Goal: Task Accomplishment & Management: Use online tool/utility

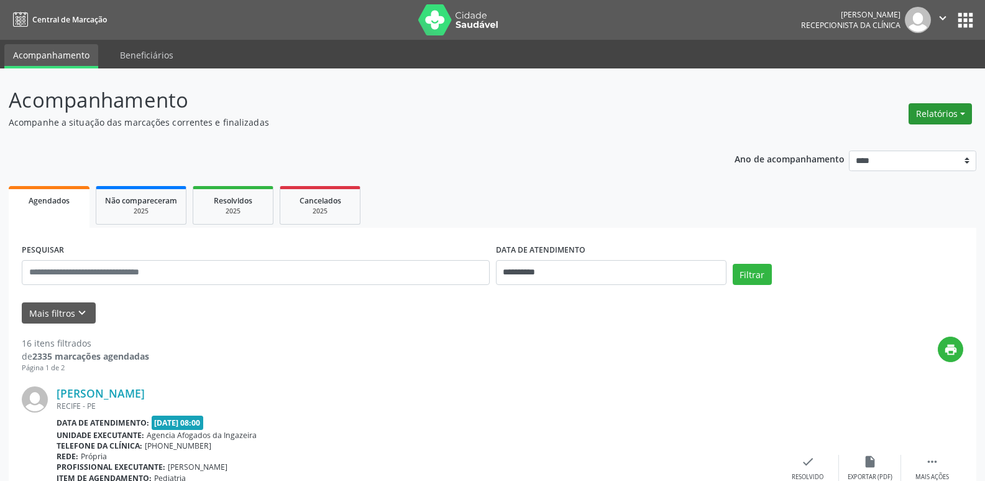
click at [946, 113] on button "Relatórios" at bounding box center [940, 113] width 63 height 21
click at [872, 131] on ul "Agendamentos Procedimentos realizados" at bounding box center [906, 149] width 135 height 45
click at [869, 137] on link "Agendamentos" at bounding box center [906, 140] width 134 height 17
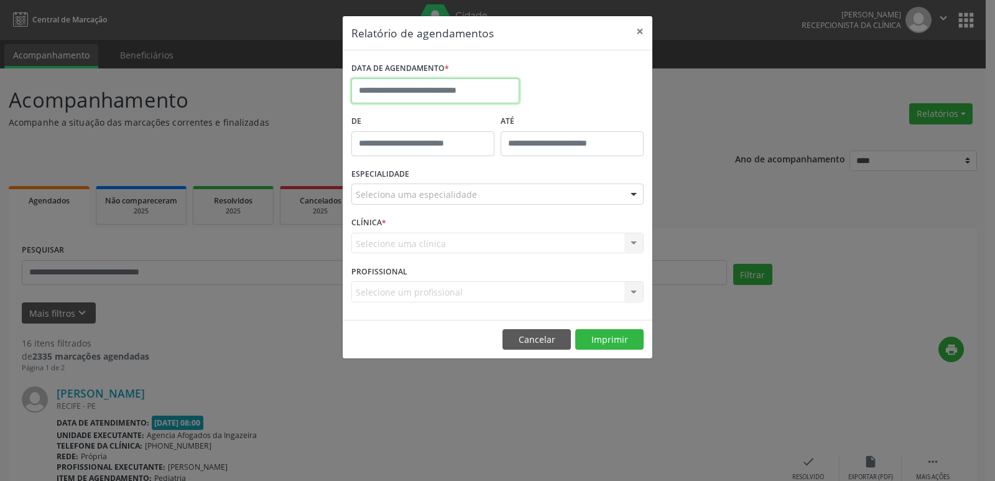
click at [415, 94] on input "text" at bounding box center [435, 90] width 168 height 25
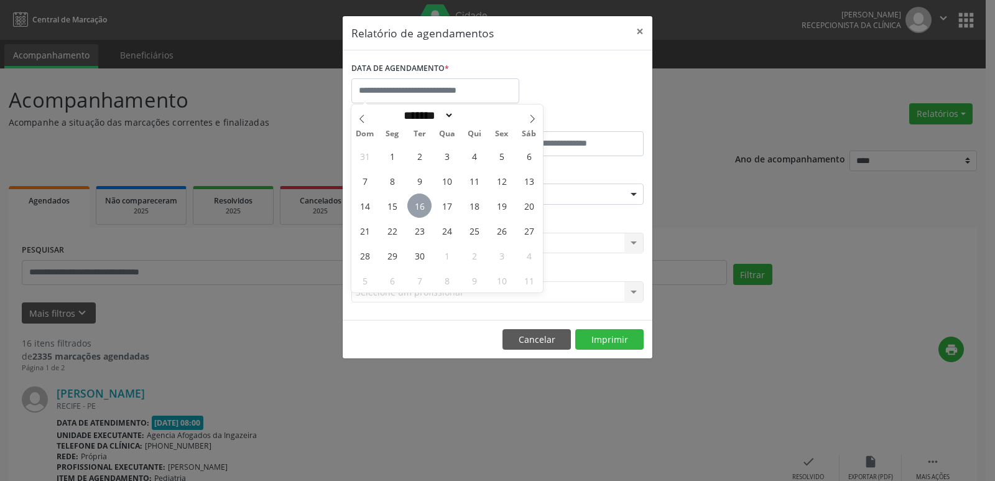
click at [422, 204] on span "16" at bounding box center [419, 205] width 24 height 24
type input "**********"
click at [422, 204] on span "16" at bounding box center [419, 205] width 24 height 24
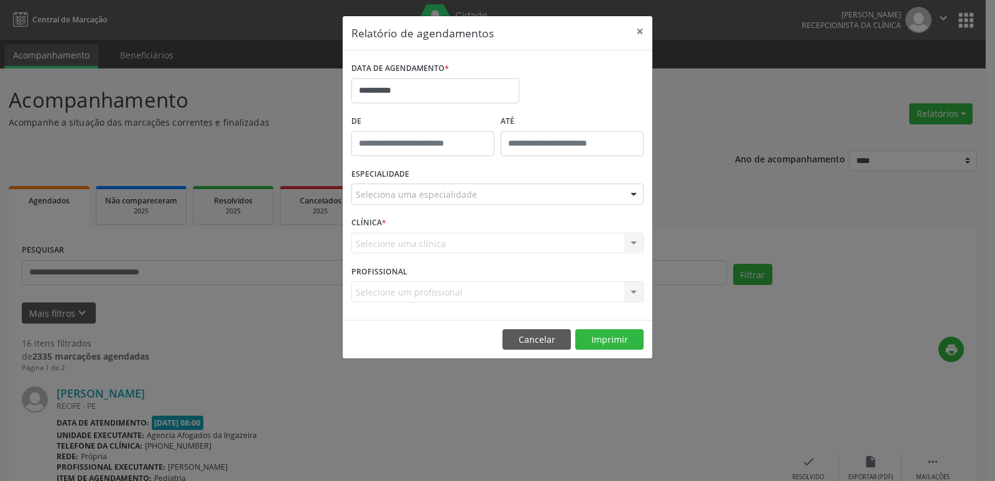
click at [389, 205] on div "ESPECIALIDADE Seleciona uma especialidade Todas as especialidades Alergologia A…" at bounding box center [497, 189] width 298 height 48
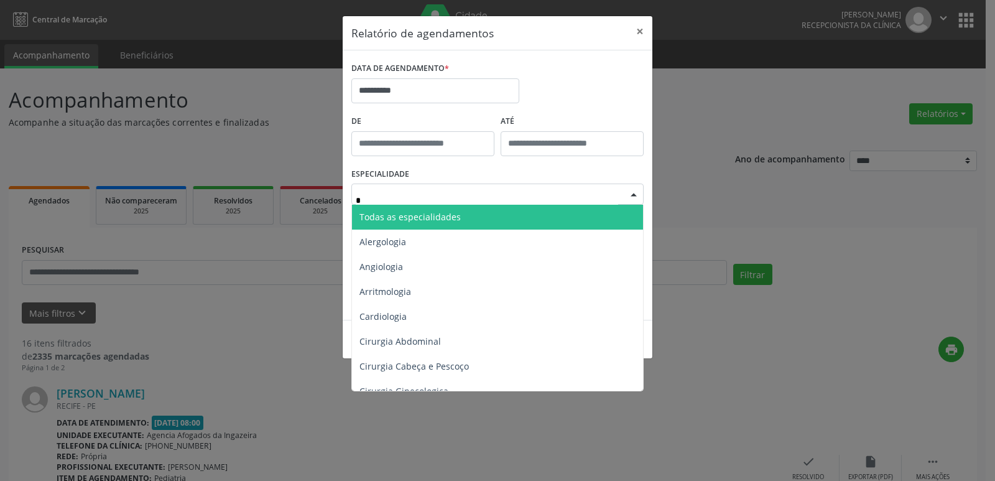
type input "**"
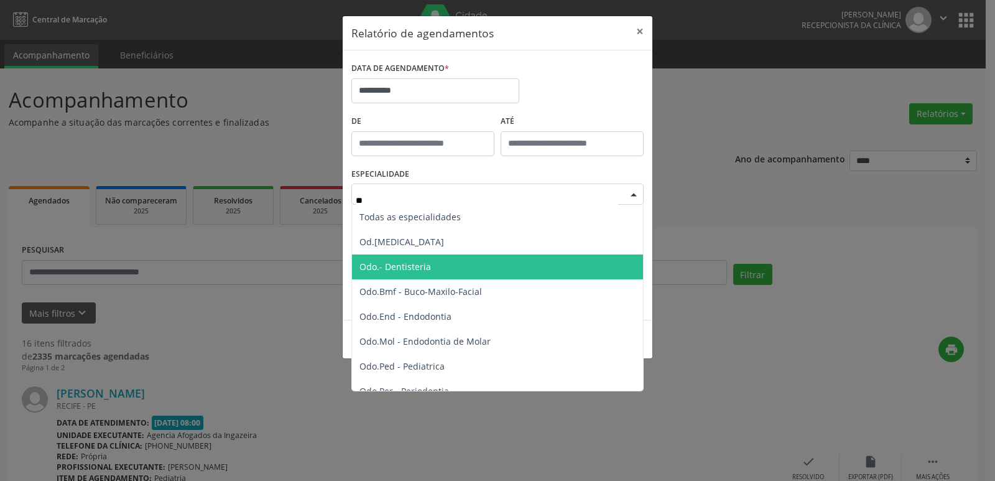
click at [375, 273] on span "Odo.- Dentisteria" at bounding box center [498, 266] width 293 height 25
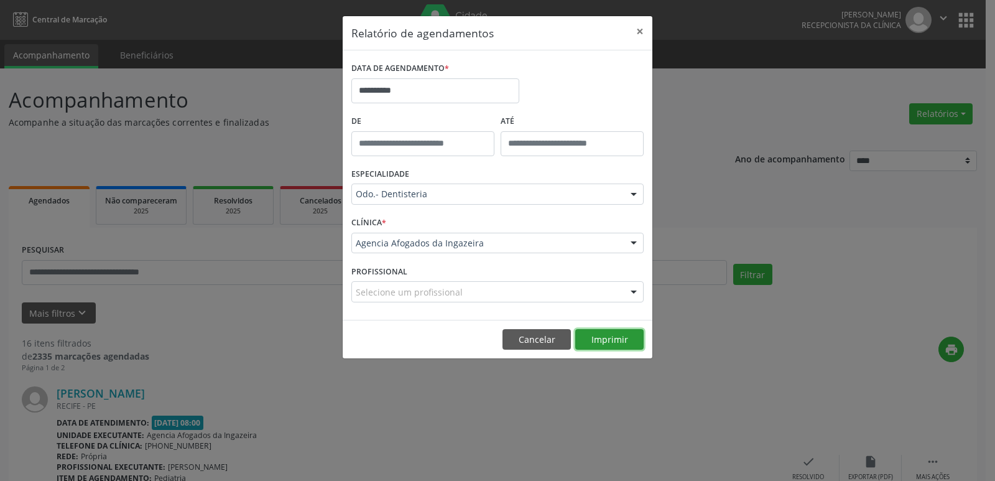
click at [627, 341] on button "Imprimir" at bounding box center [609, 339] width 68 height 21
click at [643, 36] on button "×" at bounding box center [639, 31] width 25 height 30
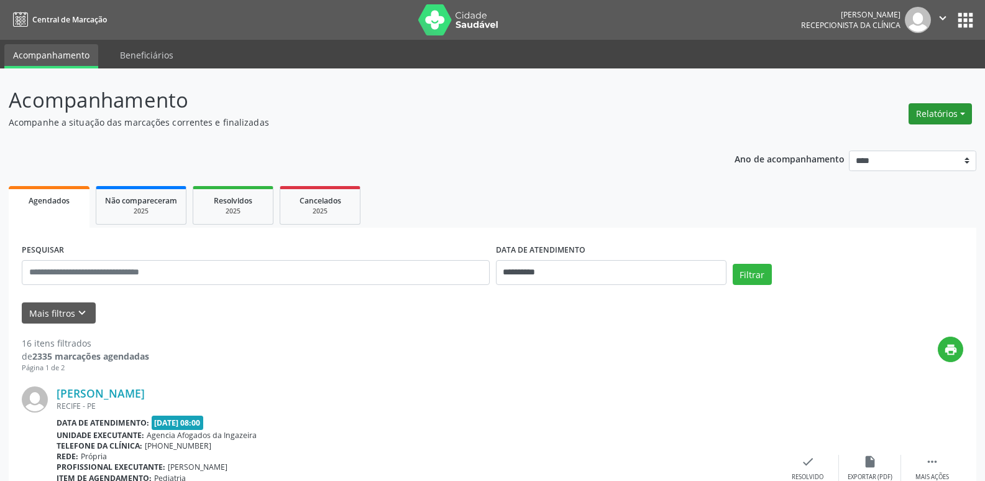
click at [946, 109] on button "Relatórios" at bounding box center [940, 113] width 63 height 21
click at [889, 136] on link "Agendamentos" at bounding box center [906, 140] width 134 height 17
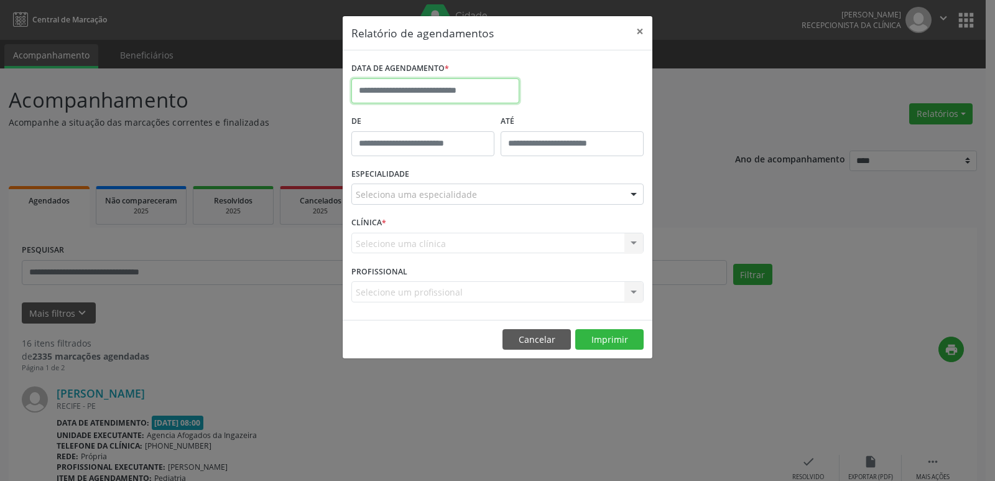
click at [408, 83] on input "text" at bounding box center [435, 90] width 168 height 25
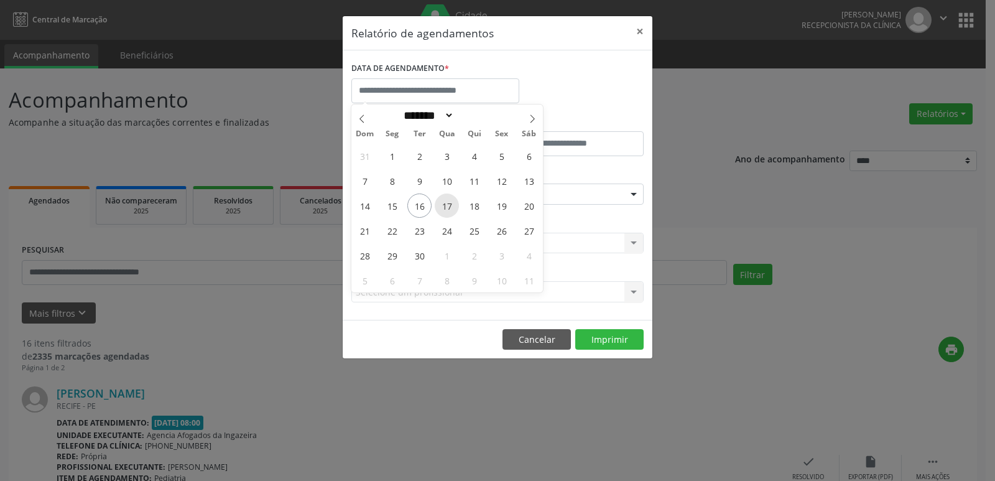
click at [443, 204] on span "17" at bounding box center [447, 205] width 24 height 24
type input "**********"
click at [443, 204] on span "17" at bounding box center [447, 205] width 24 height 24
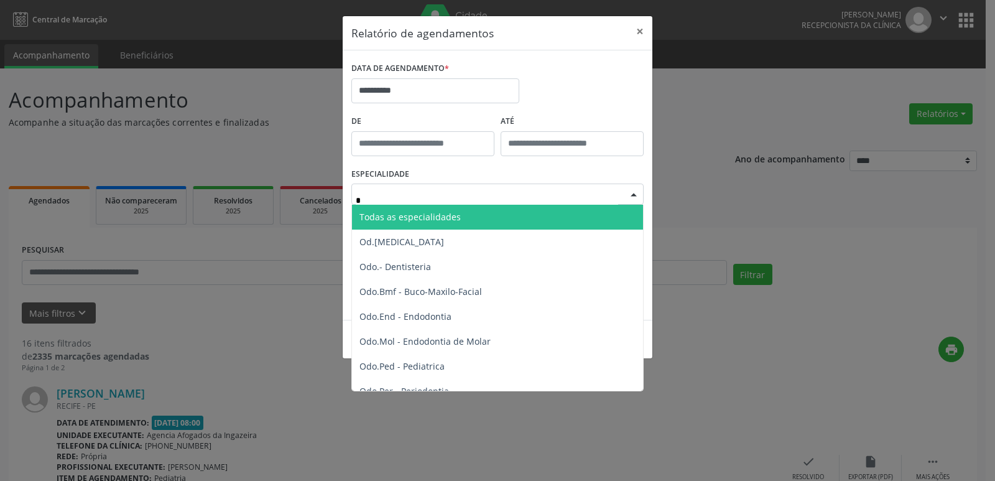
type input "**"
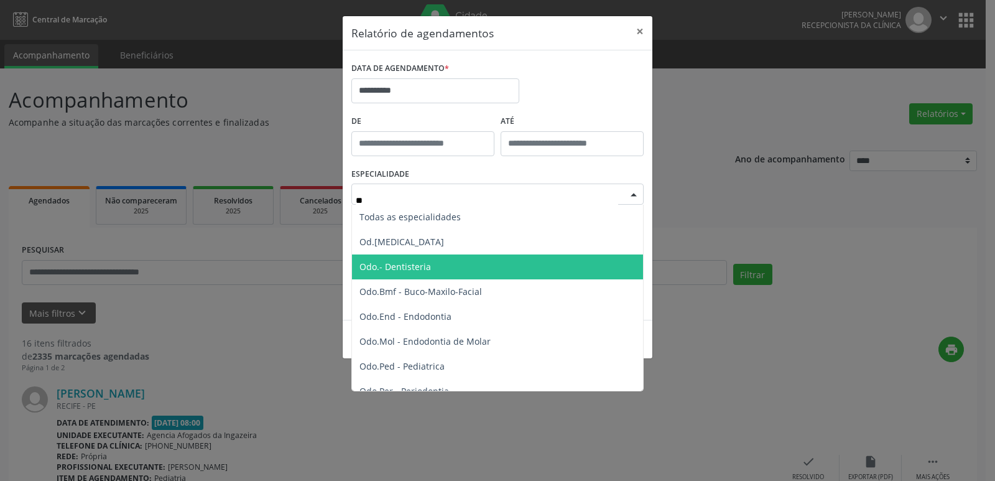
click at [400, 272] on span "Odo.- Dentisteria" at bounding box center [498, 266] width 293 height 25
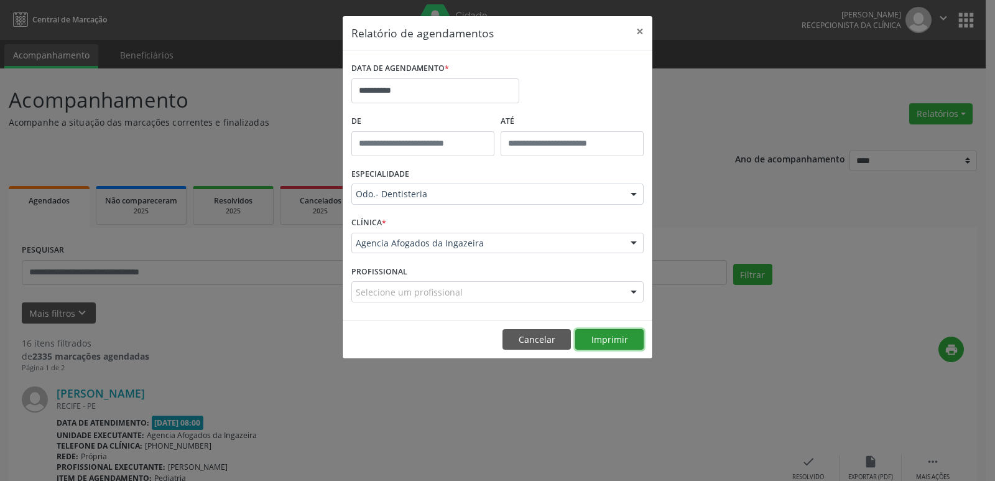
click at [602, 348] on button "Imprimir" at bounding box center [609, 339] width 68 height 21
click at [643, 29] on button "×" at bounding box center [639, 31] width 25 height 30
